Goal: Task Accomplishment & Management: Manage account settings

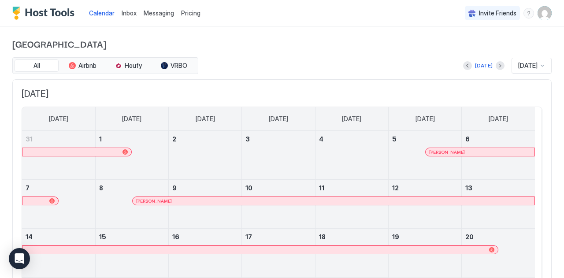
click at [538, 9] on img "User profile" at bounding box center [545, 13] width 14 height 14
click at [188, 12] on div at bounding box center [282, 139] width 564 height 278
click at [186, 15] on span "Pricing" at bounding box center [190, 13] width 19 height 8
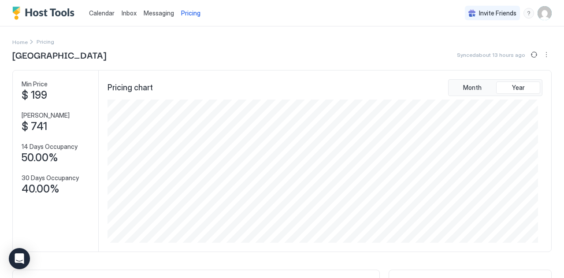
click at [34, 14] on img "Host Tools Logo" at bounding box center [45, 13] width 66 height 13
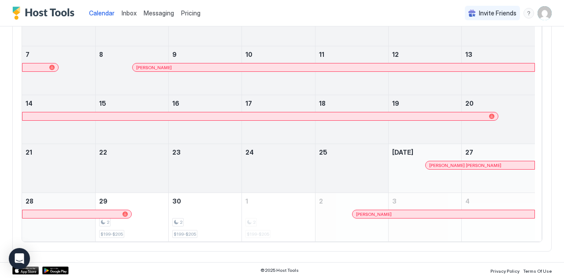
scroll to position [134, 0]
click at [540, 12] on img "User profile" at bounding box center [545, 13] width 14 height 14
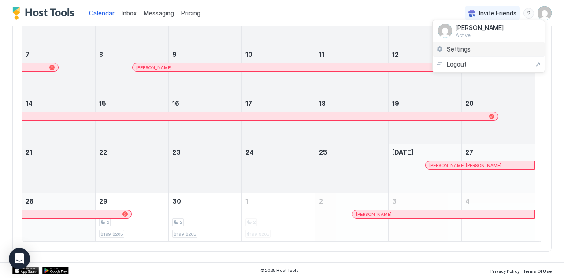
click at [457, 53] on div "Settings" at bounding box center [489, 49] width 112 height 15
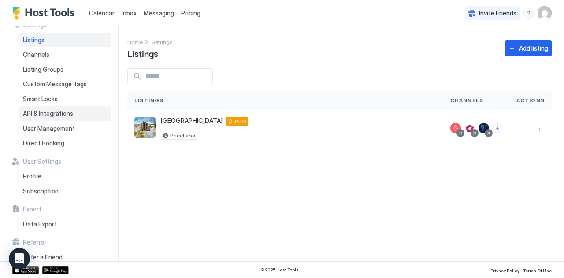
scroll to position [22, 0]
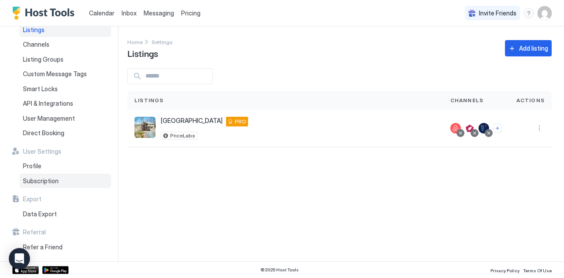
click at [46, 183] on span "Subscription" at bounding box center [41, 181] width 36 height 8
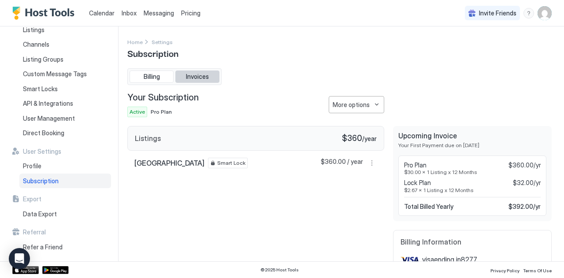
click at [200, 76] on span "Invoices" at bounding box center [197, 77] width 23 height 8
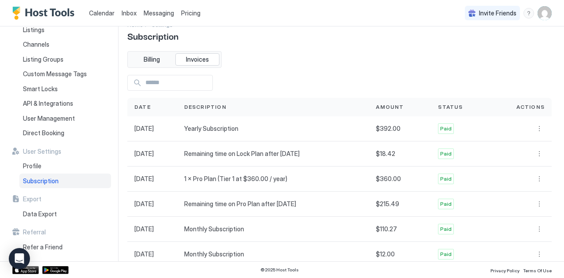
scroll to position [18, 0]
click at [534, 131] on button "More options" at bounding box center [539, 128] width 11 height 11
click at [524, 140] on span "Receipt" at bounding box center [519, 140] width 19 height 7
click at [535, 134] on div at bounding box center [520, 128] width 63 height 25
click at [534, 130] on button "More options" at bounding box center [539, 128] width 11 height 11
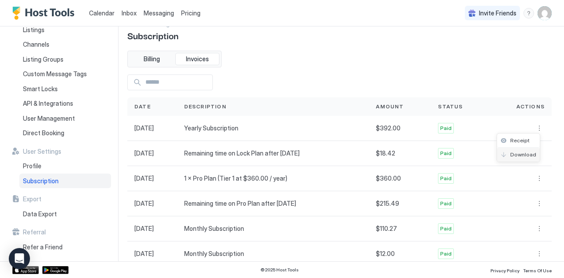
click at [519, 154] on span "Download" at bounding box center [523, 154] width 26 height 7
